Goal: Task Accomplishment & Management: Complete application form

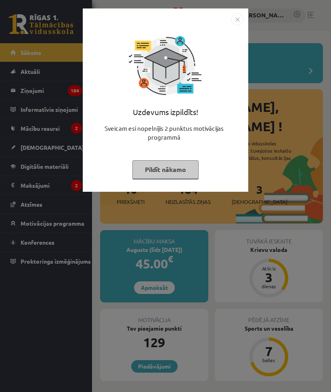
click at [242, 19] on img "Close" at bounding box center [237, 19] width 12 height 12
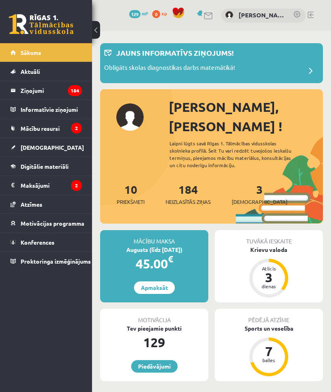
click at [254, 198] on span "[DEMOGRAPHIC_DATA]" at bounding box center [260, 202] width 56 height 8
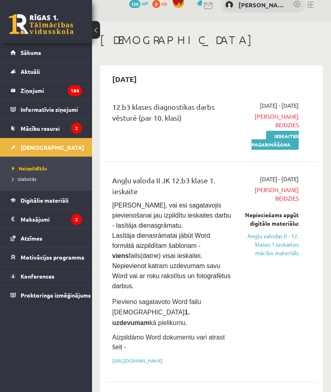
scroll to position [4, 0]
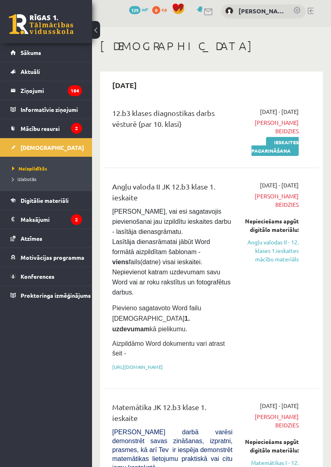
click at [286, 251] on link "Angļu valodas II - 12. klases 1.ieskaites mācību materiāls" at bounding box center [272, 250] width 54 height 25
click at [280, 238] on link "Angļu valodas II - 12. klases 1.ieskaites mācību materiāls" at bounding box center [272, 250] width 54 height 25
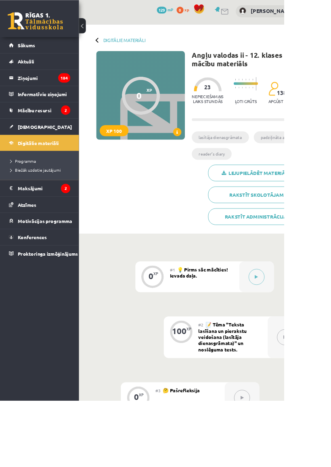
click at [301, 322] on icon at bounding box center [299, 322] width 4 height 5
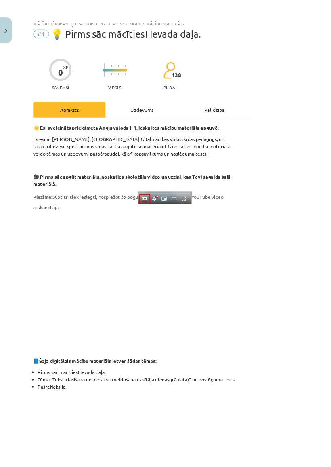
scroll to position [2, 0]
click at [201, 129] on div "Uzdevums" at bounding box center [165, 128] width 84 height 18
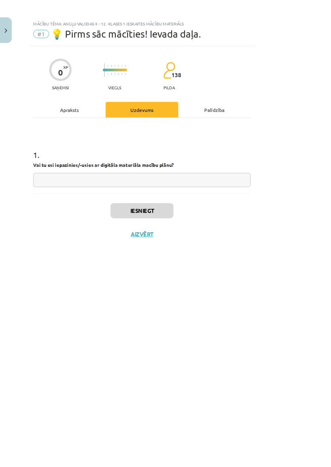
click at [292, 128] on div "Palīdzība" at bounding box center [250, 128] width 84 height 18
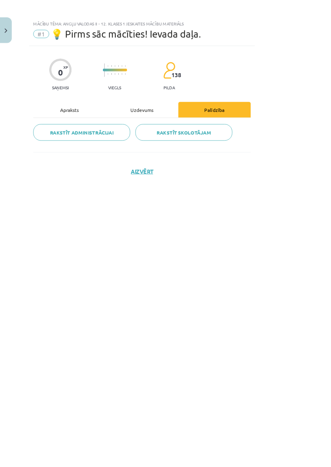
click at [207, 122] on div "Uzdevums" at bounding box center [165, 128] width 84 height 18
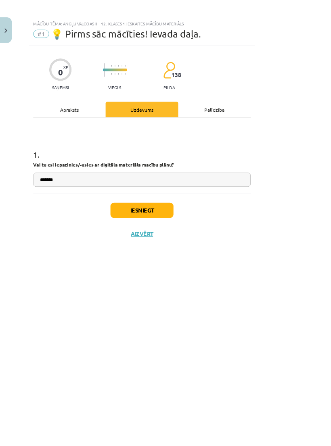
type input "*******"
click at [202, 243] on button "Iesniegt" at bounding box center [165, 245] width 73 height 18
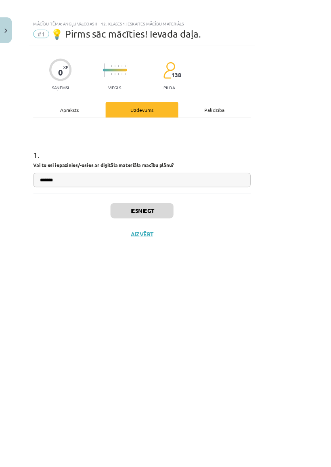
click at [166, 203] on input "*******" at bounding box center [165, 209] width 253 height 17
click at [205, 277] on button "Nākamā nodarbība" at bounding box center [165, 278] width 79 height 19
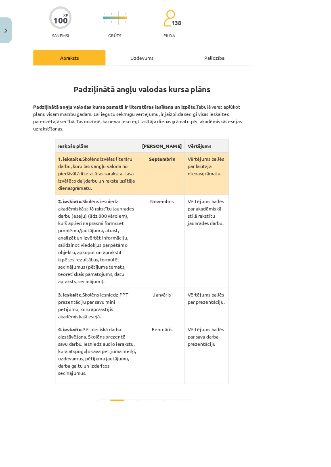
scroll to position [86, 0]
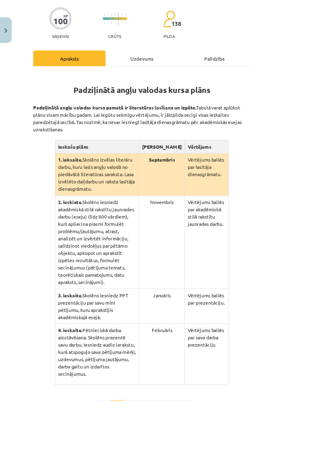
click at [161, 411] on button "2" at bounding box center [152, 475] width 16 height 16
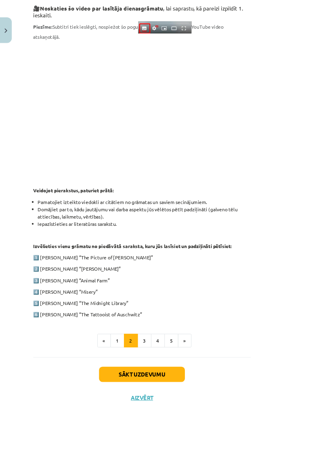
click at [215, 411] on button "Sākt uzdevumu" at bounding box center [165, 436] width 100 height 18
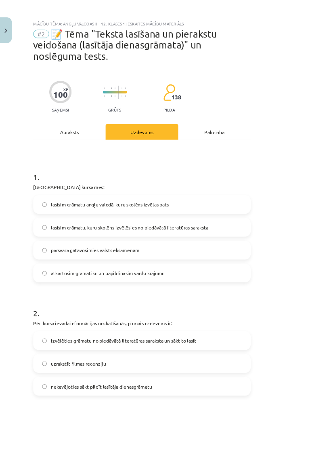
scroll to position [0, 0]
click at [106, 144] on div "Apraksts" at bounding box center [81, 153] width 84 height 18
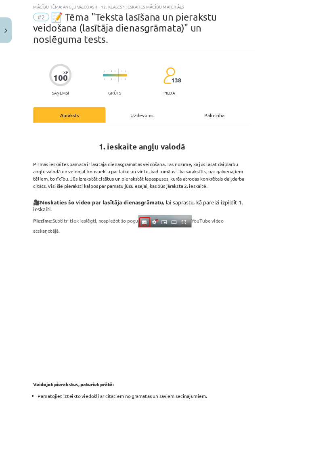
scroll to position [20, 0]
click at [203, 124] on div "Uzdevums" at bounding box center [165, 133] width 84 height 18
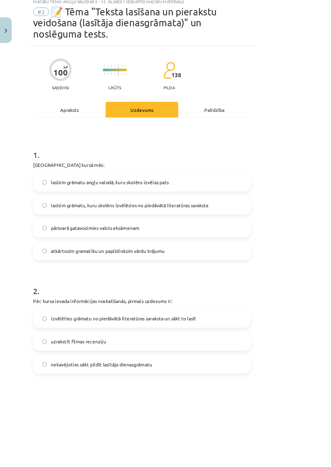
scroll to position [26, 0]
click at [272, 230] on label "lasīsim grāmatu, kuru skolēns izvēlēsies no piedāvātā literatūras saraksta" at bounding box center [166, 239] width 252 height 20
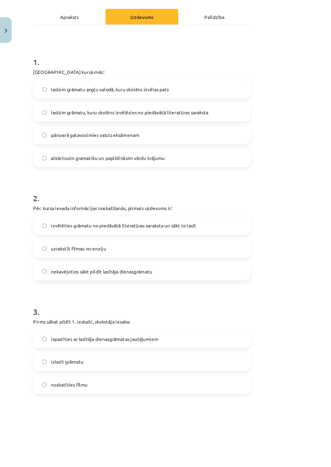
scroll to position [134, 0]
click at [274, 306] on label "nekavējoties sākt pildīt lasītāja dienasgrāmatu" at bounding box center [166, 316] width 252 height 20
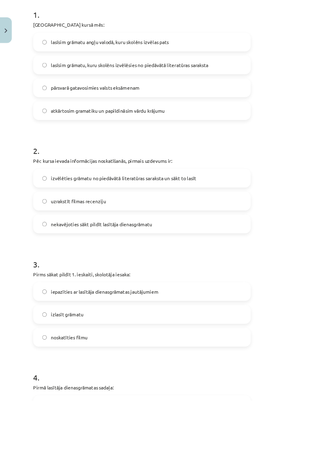
scroll to position [188, 0]
click at [278, 199] on label "izvēlēties grāmatu no piedāvātā literatūras saraksta un sākt to lasīt" at bounding box center [166, 209] width 252 height 20
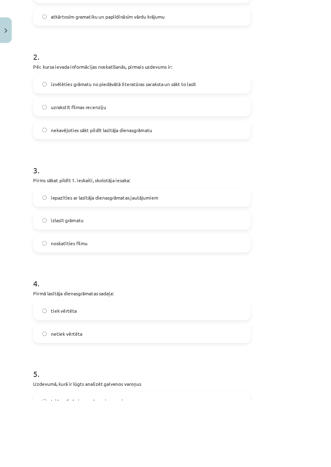
scroll to position [299, 0]
click at [274, 246] on label "izlasīt grāmatu" at bounding box center [166, 256] width 252 height 20
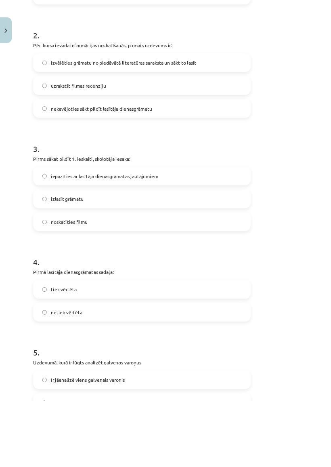
scroll to position [324, 0]
click at [274, 196] on label "iepazīties ar lasītāja dienasgrāmatas jautājumiem" at bounding box center [166, 205] width 252 height 20
click at [273, 221] on label "izlasīt grāmatu" at bounding box center [166, 231] width 252 height 20
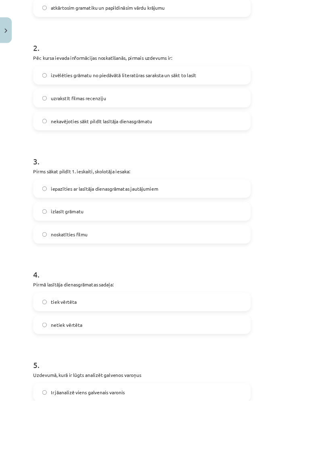
scroll to position [309, 0]
click at [272, 131] on label "nekavējoties sākt pildīt lasītāja dienasgrāmatu" at bounding box center [166, 141] width 252 height 20
click at [274, 79] on label "izvēlēties grāmatu no piedāvātā literatūras saraksta un sākt to lasīt" at bounding box center [166, 87] width 252 height 20
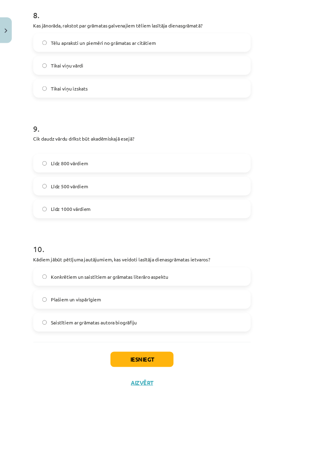
scroll to position [1112, 0]
click at [285, 411] on div "Mācību tēma: Angļu valodas ii - 12. klases 1.ieskaites mācību materiāls #2 📝 Tē…" at bounding box center [165, 233] width 331 height 467
click at [284, 411] on div "Mācību tēma: Angļu valodas ii - 12. klases 1.ieskaites mācību materiāls #2 📝 Tē…" at bounding box center [165, 233] width 331 height 467
click at [283, 411] on div "Mācību tēma: Angļu valodas ii - 12. klases 1.ieskaites mācību materiāls #2 📝 Tē…" at bounding box center [165, 233] width 331 height 467
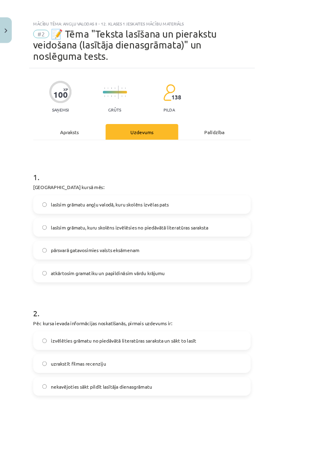
scroll to position [0, 0]
click at [292, 144] on div "Palīdzība" at bounding box center [250, 153] width 84 height 18
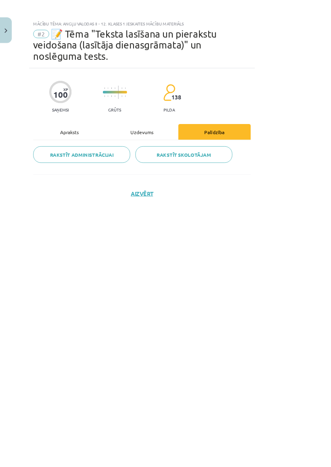
click at [207, 144] on div "Uzdevums" at bounding box center [165, 153] width 84 height 18
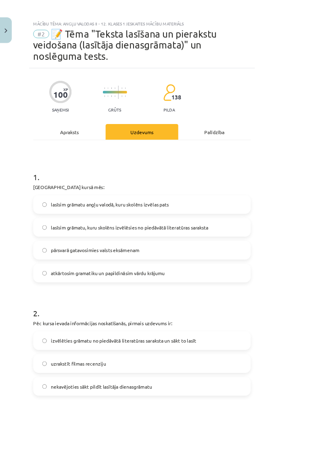
click at [110, 144] on div "Apraksts" at bounding box center [81, 153] width 84 height 18
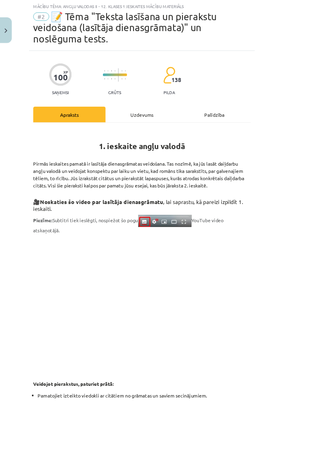
scroll to position [20, 0]
click at [203, 124] on div "Uzdevums" at bounding box center [165, 133] width 84 height 18
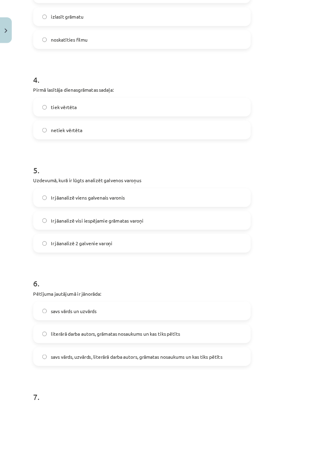
scroll to position [536, 0]
click at [255, 99] on div "4 . Pirmā lasītāja dienasgrāmatas sadaļa: tiek vērtēta netiek vērtēta" at bounding box center [165, 117] width 253 height 89
click at [249, 114] on label "tiek vērtēta" at bounding box center [166, 124] width 252 height 20
click at [230, 246] on label "Ir jāanalizē visi iespējamie grāmatas varoņi" at bounding box center [166, 256] width 252 height 20
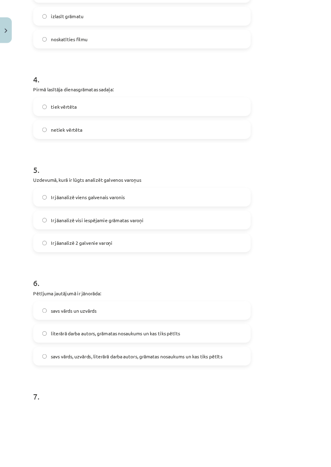
click at [235, 220] on label "Ir jāanalizē viens galvenais varonis" at bounding box center [166, 230] width 252 height 20
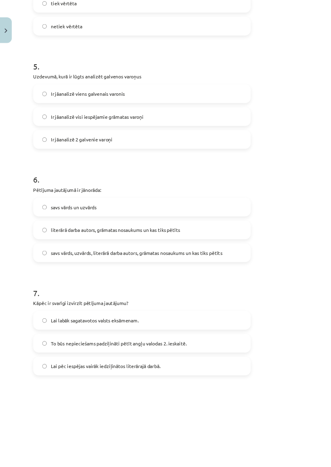
scroll to position [661, 0]
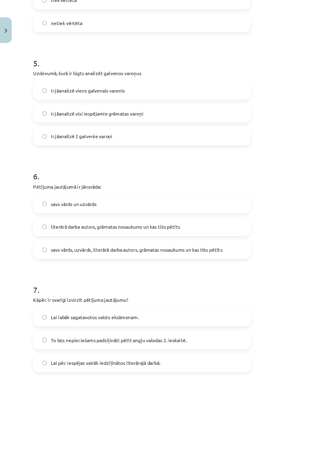
click at [258, 287] on span "savs vārds, uzvārds, literārā darba autors, grāmatas nosaukums un kas tiks pētī…" at bounding box center [159, 291] width 200 height 8
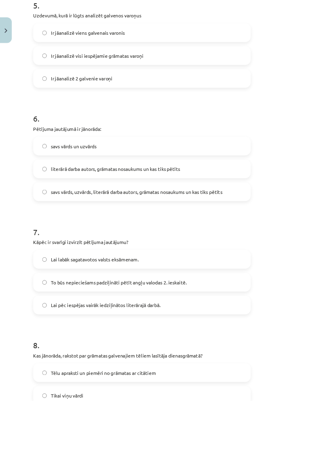
scroll to position [728, 0]
click at [251, 187] on label "literārā darba autors, grāmatas nosaukums un kas tiks pētīts" at bounding box center [166, 197] width 252 height 20
click at [253, 143] on div "6 . Pētījuma jautājumā ir jānorāda: savs vārds un uzvārds literārā darba autors…" at bounding box center [165, 177] width 253 height 116
click at [242, 218] on label "savs vārds, uzvārds, literārā darba autors, grāmatas nosaukums un kas tiks pētī…" at bounding box center [166, 223] width 252 height 20
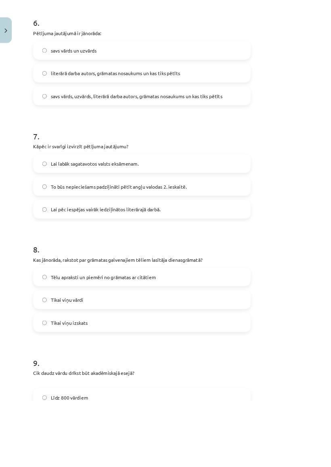
scroll to position [839, 0]
click at [239, 181] on label "Lai labāk sagatavotos valsts eksāmenam." at bounding box center [166, 191] width 252 height 20
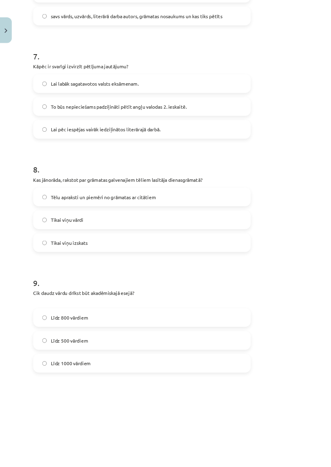
scroll to position [932, 0]
click at [230, 192] on div "8 . Kas jānorāda, rakstot par grāmatas galvenajiem tēliem lasītāja dienasgrāmat…" at bounding box center [165, 236] width 253 height 116
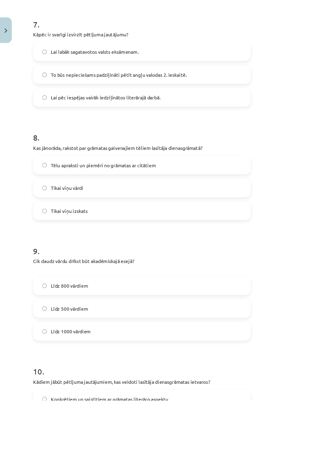
scroll to position [969, 0]
click at [226, 182] on label "Tēlu apraksti un piemēri no grāmatas ar citātiem" at bounding box center [166, 192] width 252 height 20
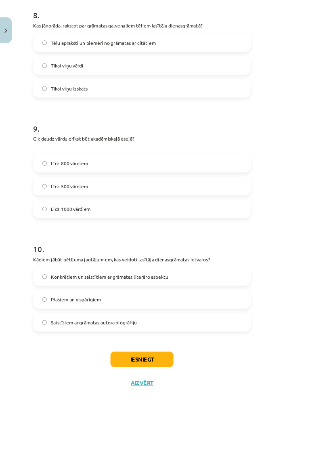
scroll to position [1112, 0]
click at [291, 240] on label "Līdz 1000 vārdiem" at bounding box center [166, 244] width 252 height 20
click at [292, 298] on p "Kādiem jābūt pētījuma jautājumiem, kas veidoti lasītāja dienasgrāmatas ietvaros?" at bounding box center [165, 302] width 253 height 8
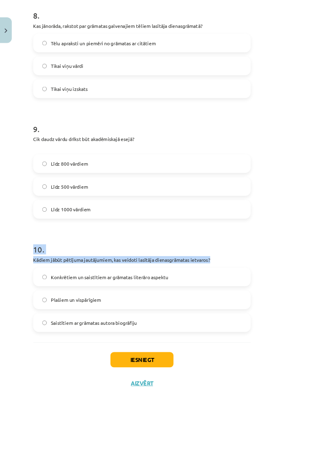
click at [288, 207] on label "Līdz 500 vārdiem" at bounding box center [166, 217] width 252 height 20
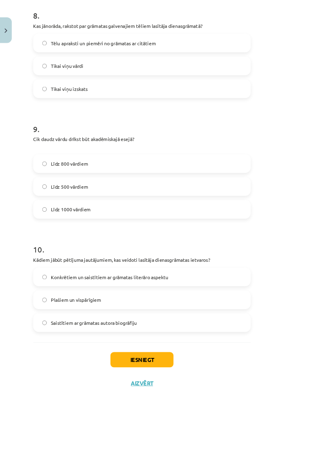
click at [266, 312] on label "Konkrētiem un saistītiem ar grāmatas literāro aspektu" at bounding box center [166, 322] width 252 height 20
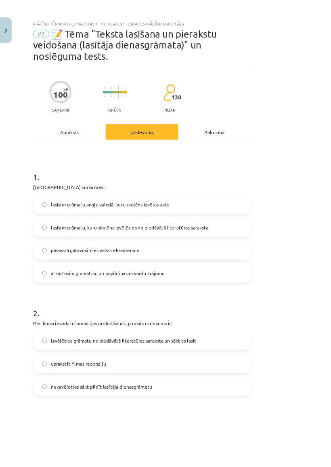
scroll to position [0, 0]
click at [96, 144] on div "Apraksts" at bounding box center [81, 153] width 84 height 18
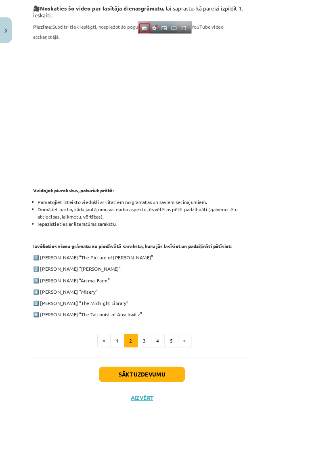
scroll to position [245, 0]
click at [176, 389] on button "3" at bounding box center [168, 397] width 16 height 16
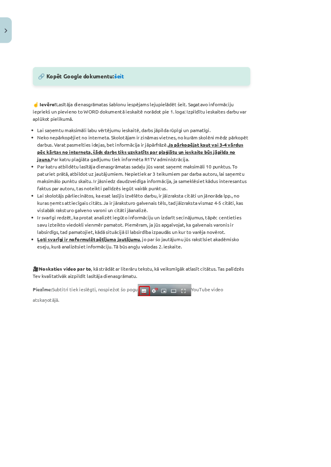
scroll to position [424, 0]
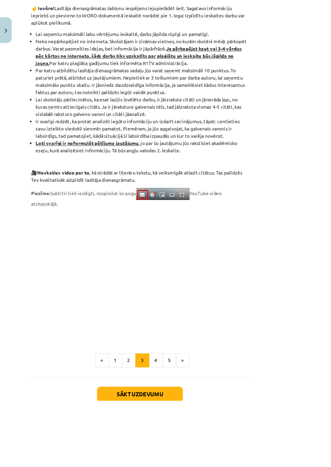
click at [190, 411] on button "4" at bounding box center [182, 420] width 16 height 16
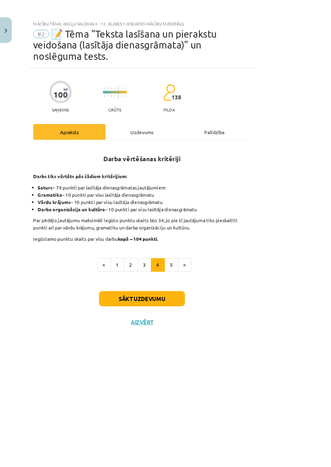
scroll to position [0, 0]
click at [208, 301] on button "5" at bounding box center [200, 309] width 16 height 16
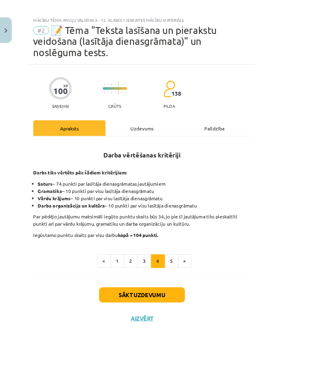
scroll to position [3, 0]
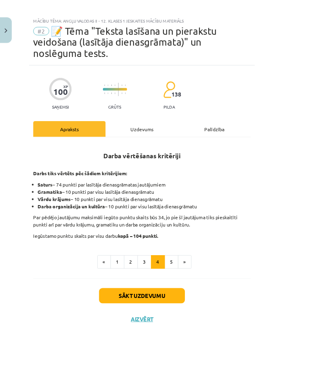
click at [176, 297] on button "3" at bounding box center [168, 305] width 16 height 16
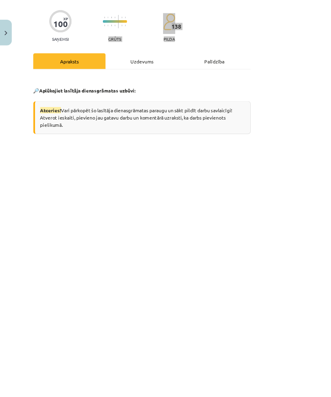
scroll to position [88, 0]
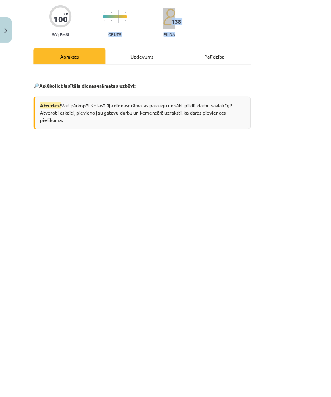
click at [207, 56] on div "Uzdevums" at bounding box center [165, 65] width 84 height 18
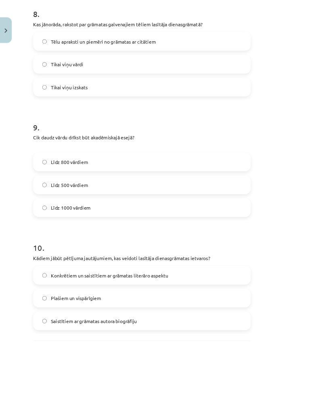
scroll to position [1113, 0]
click at [277, 179] on label "Līdz 800 vārdiem" at bounding box center [166, 189] width 252 height 20
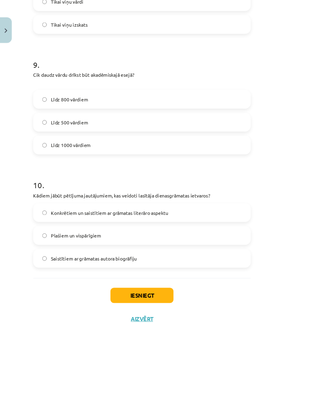
scroll to position [1186, 0]
click at [202, 335] on button "Iesniegt" at bounding box center [165, 344] width 73 height 18
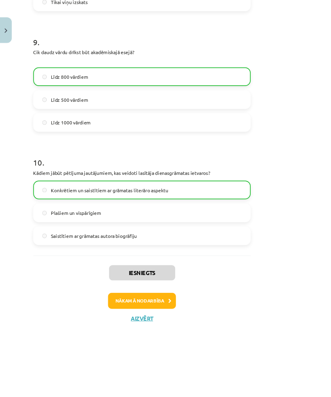
scroll to position [1212, 0]
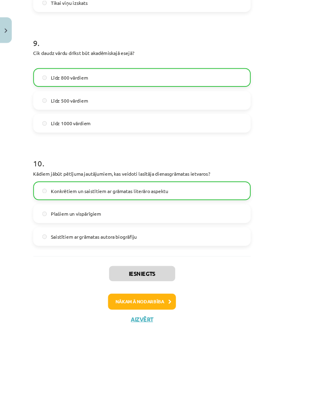
click at [205, 342] on button "Nākamā nodarbība" at bounding box center [165, 351] width 79 height 19
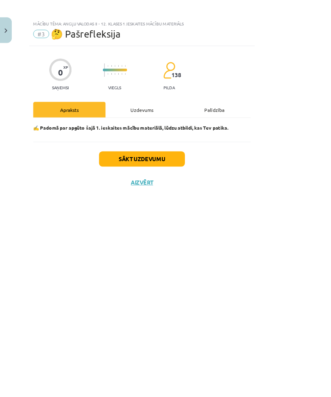
click at [207, 128] on div "Uzdevums" at bounding box center [165, 128] width 84 height 18
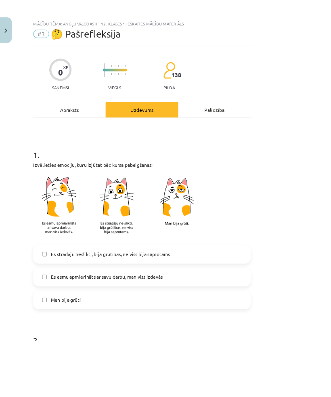
click at [94, 129] on div "Apraksts" at bounding box center [81, 128] width 84 height 18
